Goal: Transaction & Acquisition: Download file/media

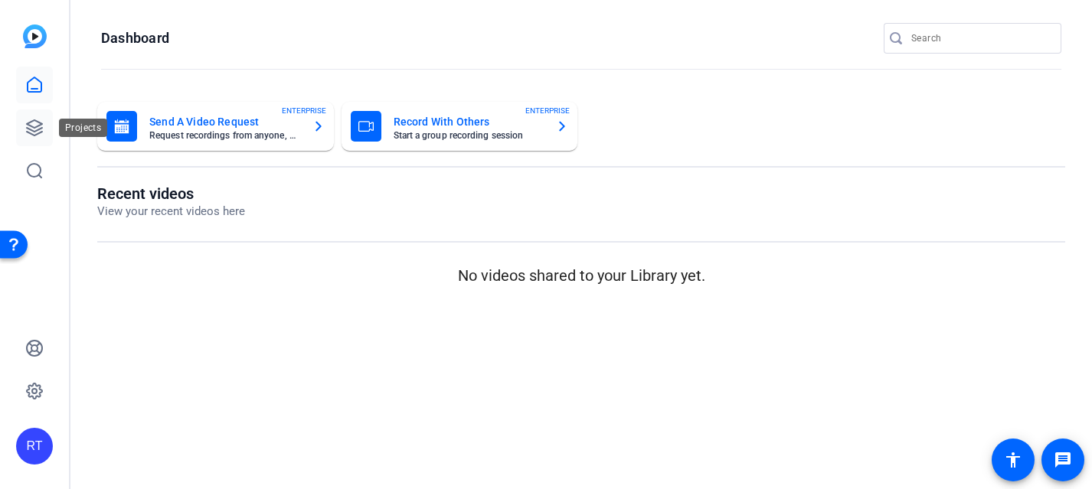
click at [20, 121] on link at bounding box center [34, 127] width 37 height 37
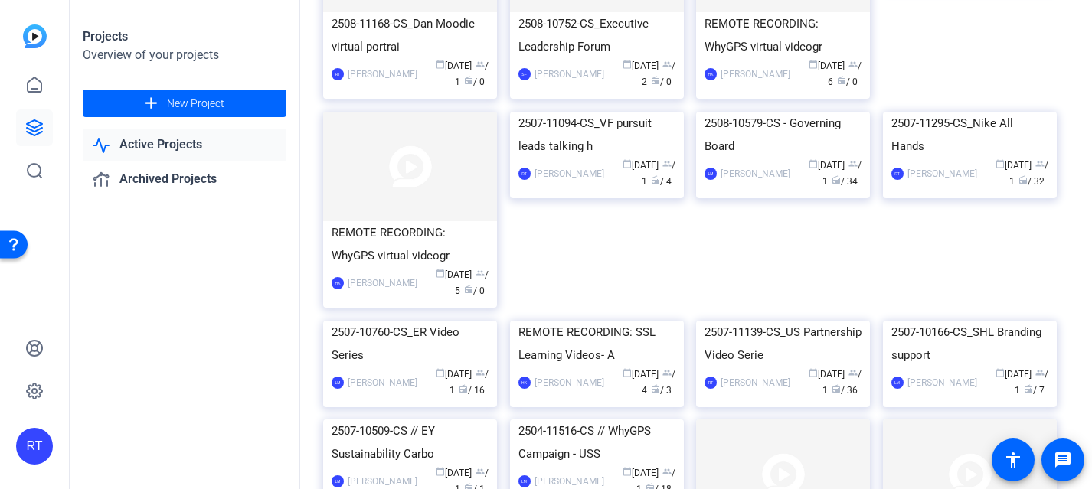
scroll to position [445, 0]
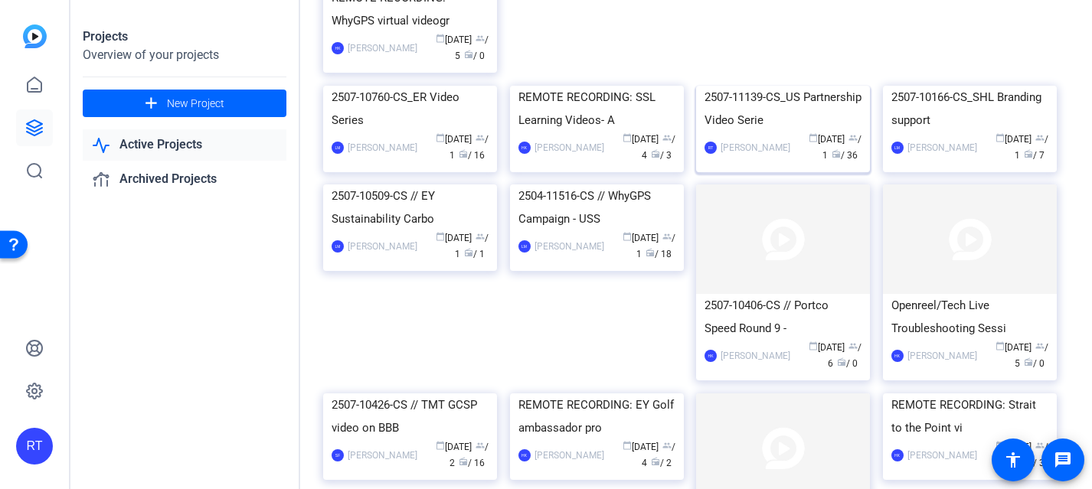
click at [779, 132] on div "2507-11139-CS_US Partnership Video Serie" at bounding box center [782, 109] width 157 height 46
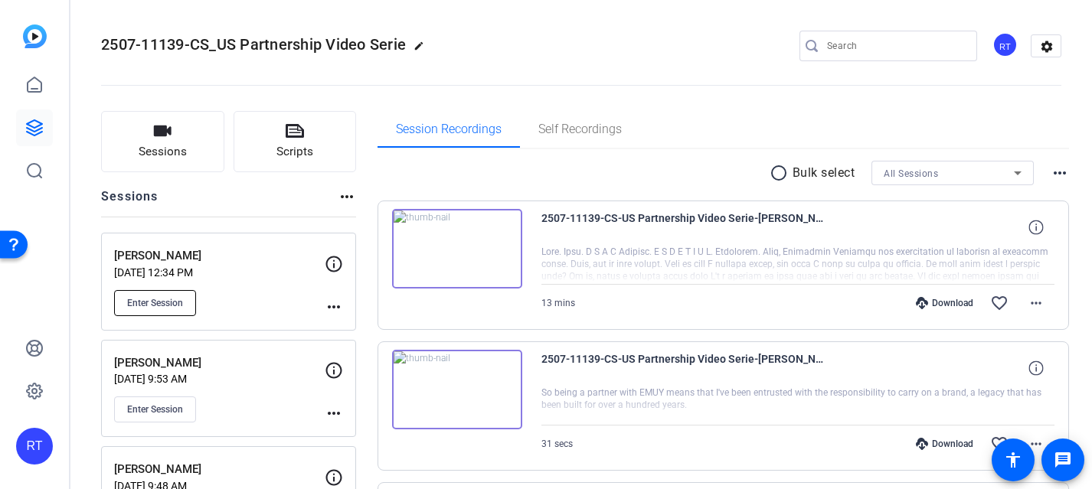
click at [174, 300] on span "Enter Session" at bounding box center [155, 303] width 56 height 12
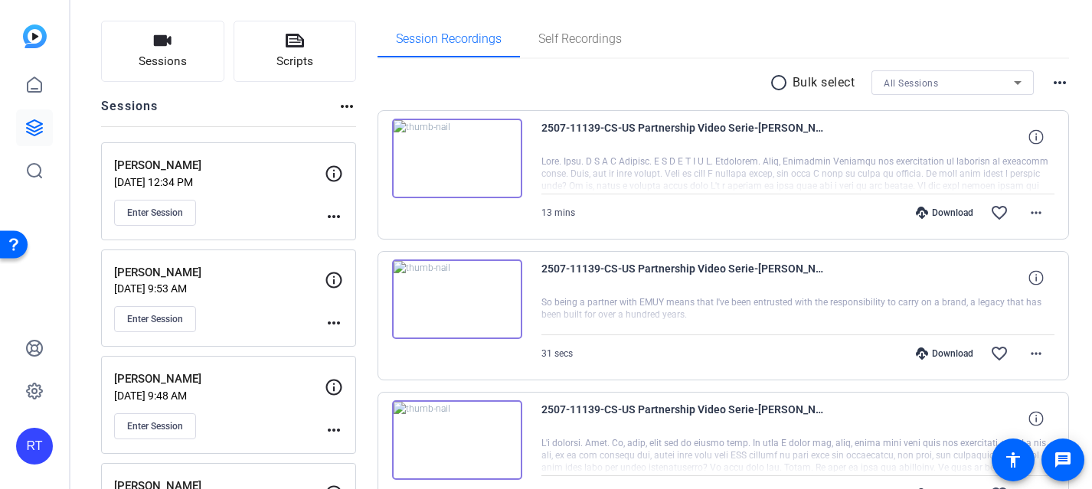
scroll to position [113, 0]
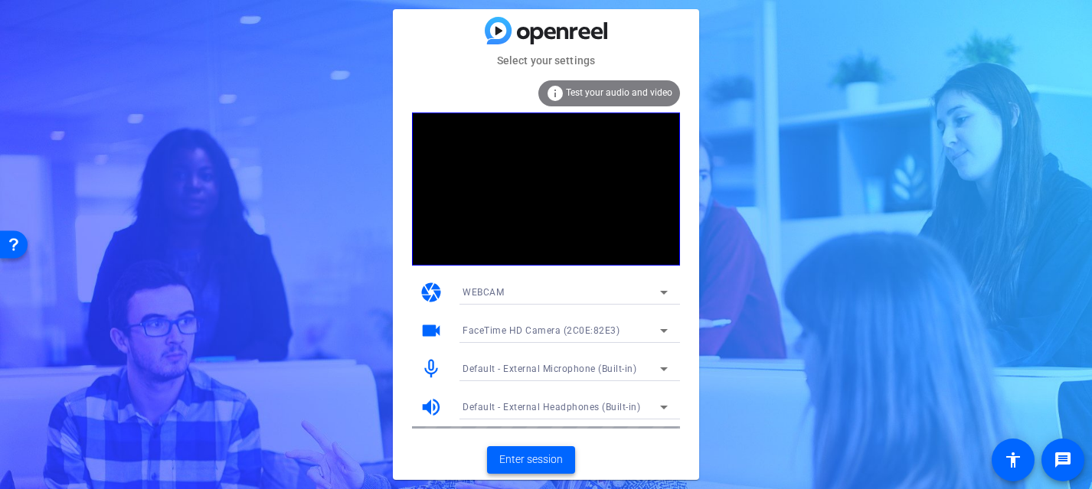
click at [546, 459] on span "Enter session" at bounding box center [531, 460] width 64 height 16
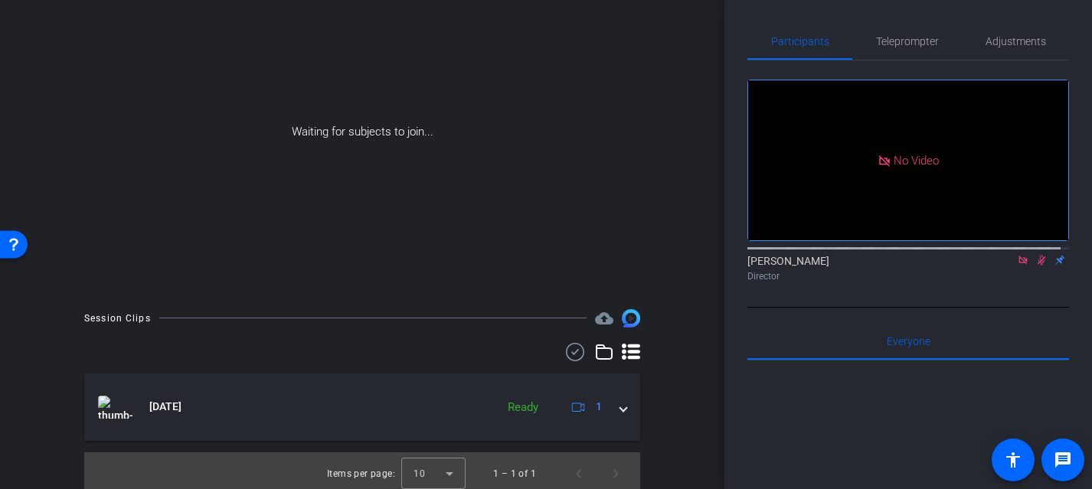
scroll to position [155, 0]
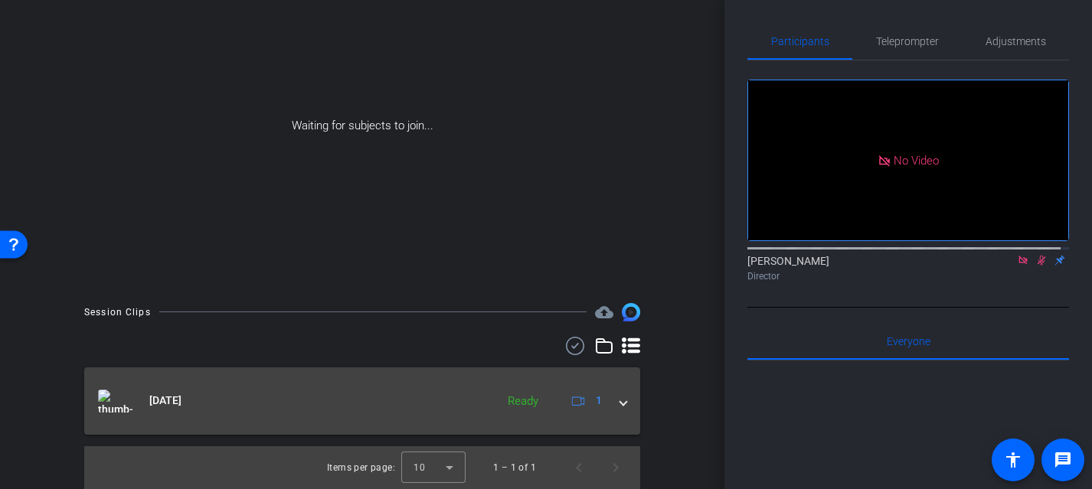
click at [620, 404] on span at bounding box center [623, 401] width 6 height 16
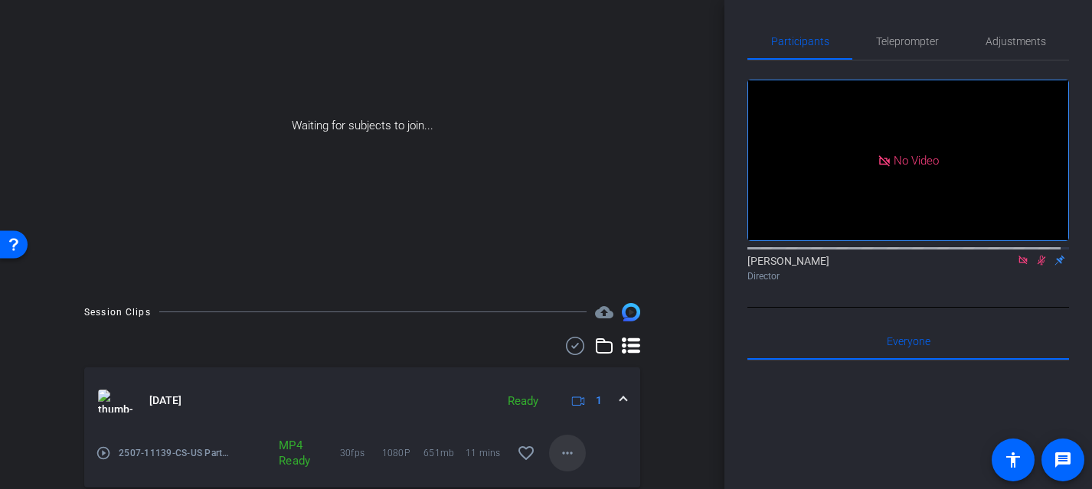
click at [565, 459] on mat-icon "more_horiz" at bounding box center [567, 453] width 18 height 18
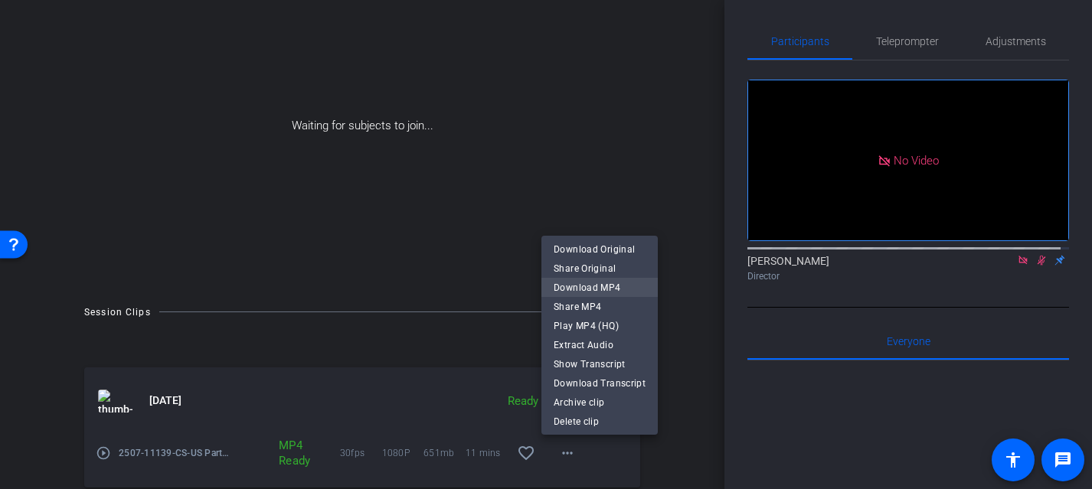
click at [582, 286] on span "Download MP4" at bounding box center [600, 287] width 92 height 18
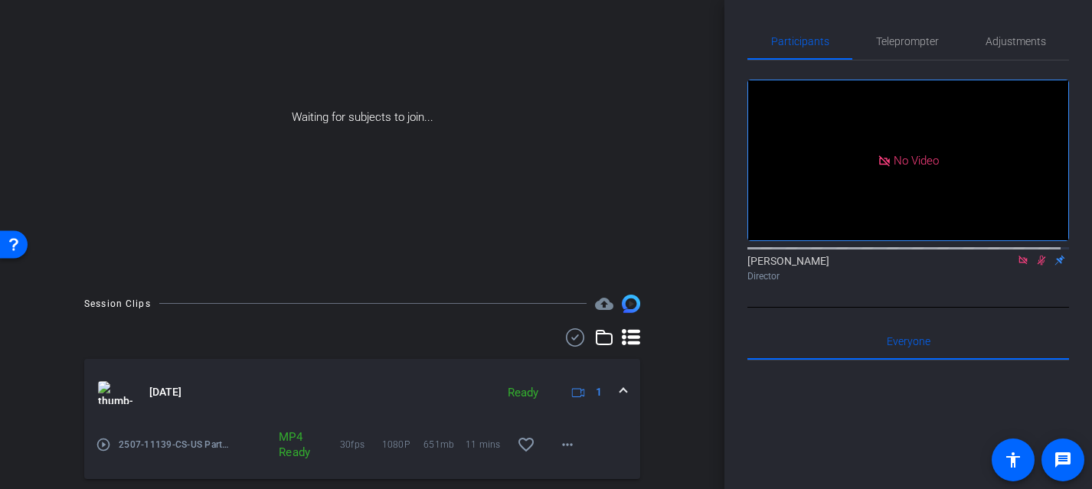
scroll to position [165, 0]
